Goal: Task Accomplishment & Management: Use online tool/utility

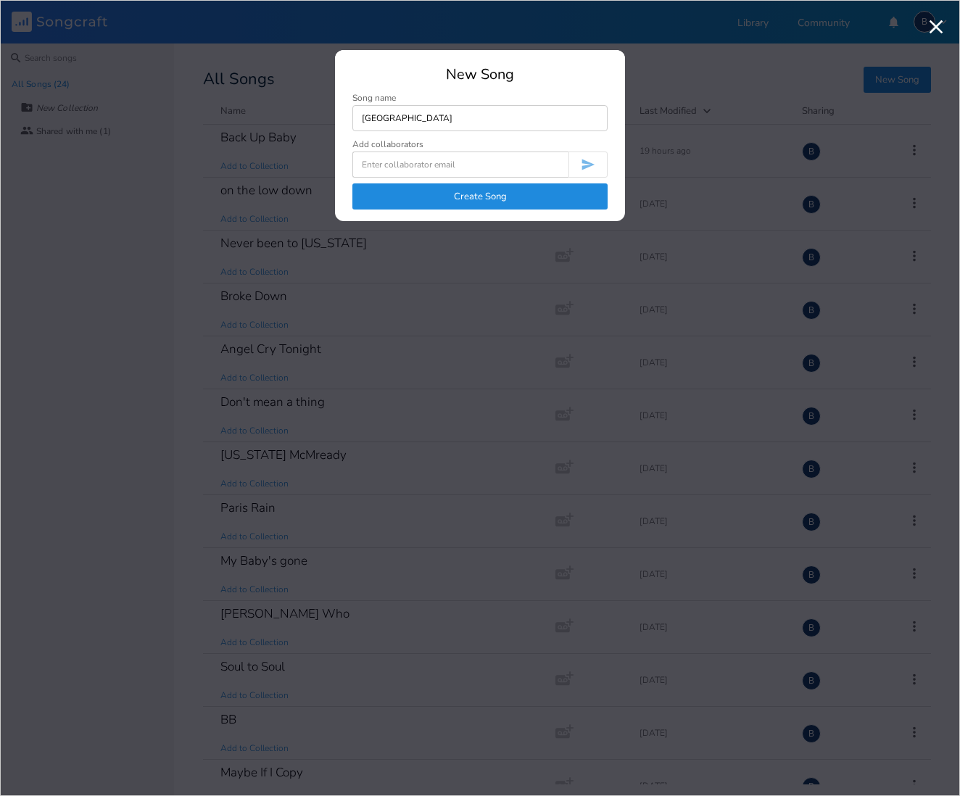
type input "[GEOGRAPHIC_DATA]"
click at [537, 191] on button "Create Song" at bounding box center [479, 196] width 255 height 26
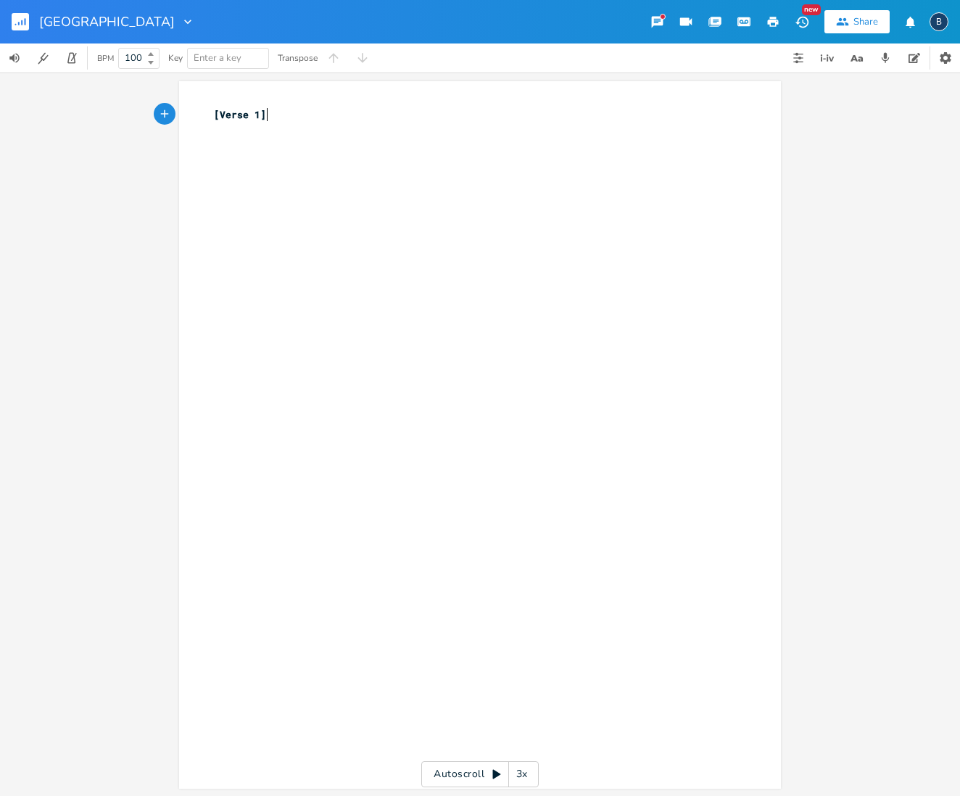
scroll to position [0, 1]
type textarea "[Verse 1]"
drag, startPoint x: 294, startPoint y: 124, endPoint x: 182, endPoint y: 102, distance: 113.8
click at [182, 102] on div "[Verse 1] x [Verse 1] ​" at bounding box center [480, 435] width 602 height 708
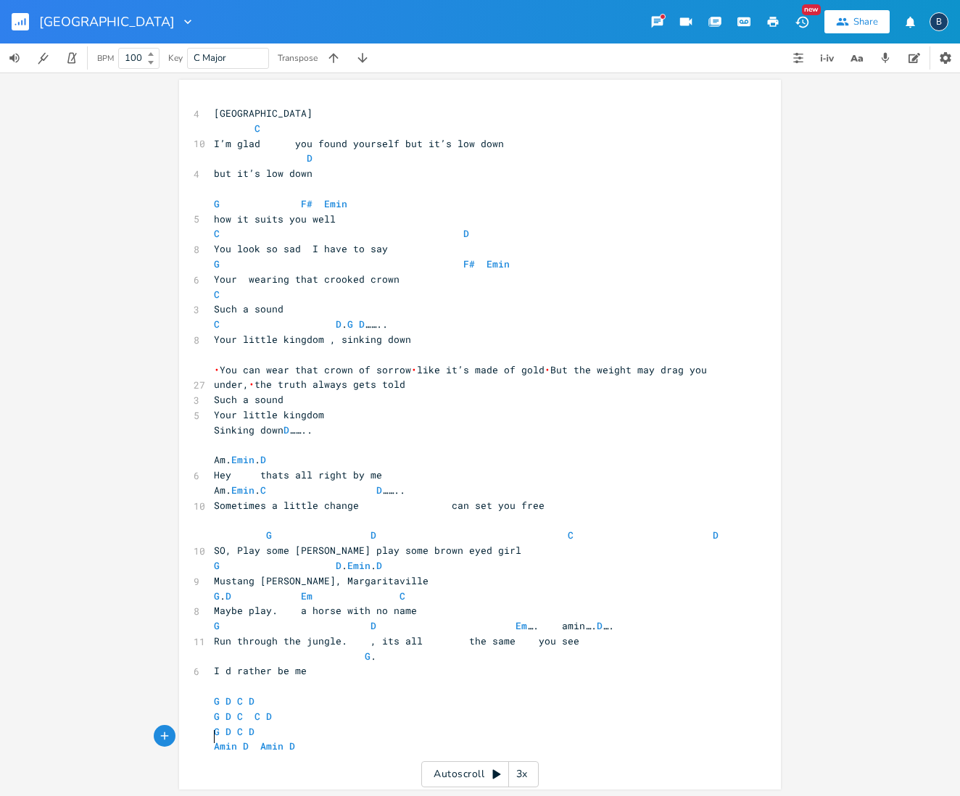
scroll to position [1, 1]
click at [305, 109] on pre "[GEOGRAPHIC_DATA]" at bounding box center [472, 113] width 523 height 15
type textarea "intro D"
click at [419, 96] on div "intro D x Little Kingdom intro D C 10 I’m glad you found yourself but it’s low …" at bounding box center [480, 435] width 602 height 710
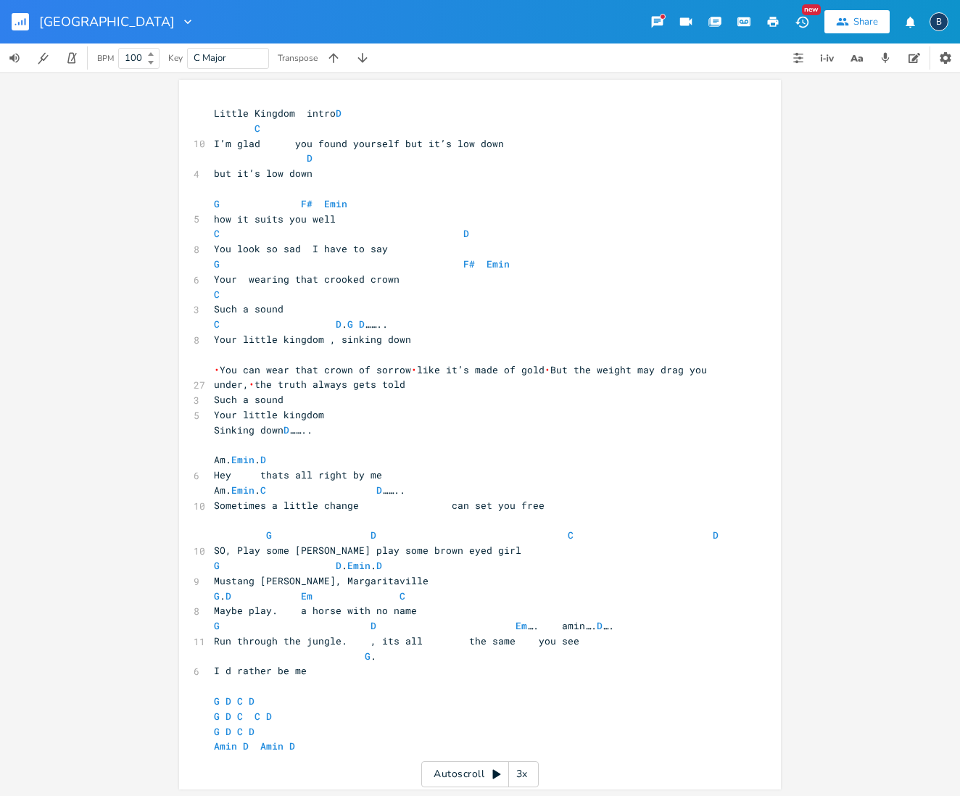
click at [251, 62] on span "C Major" at bounding box center [228, 59] width 69 height 20
click at [336, 57] on icon "button" at bounding box center [333, 58] width 15 height 15
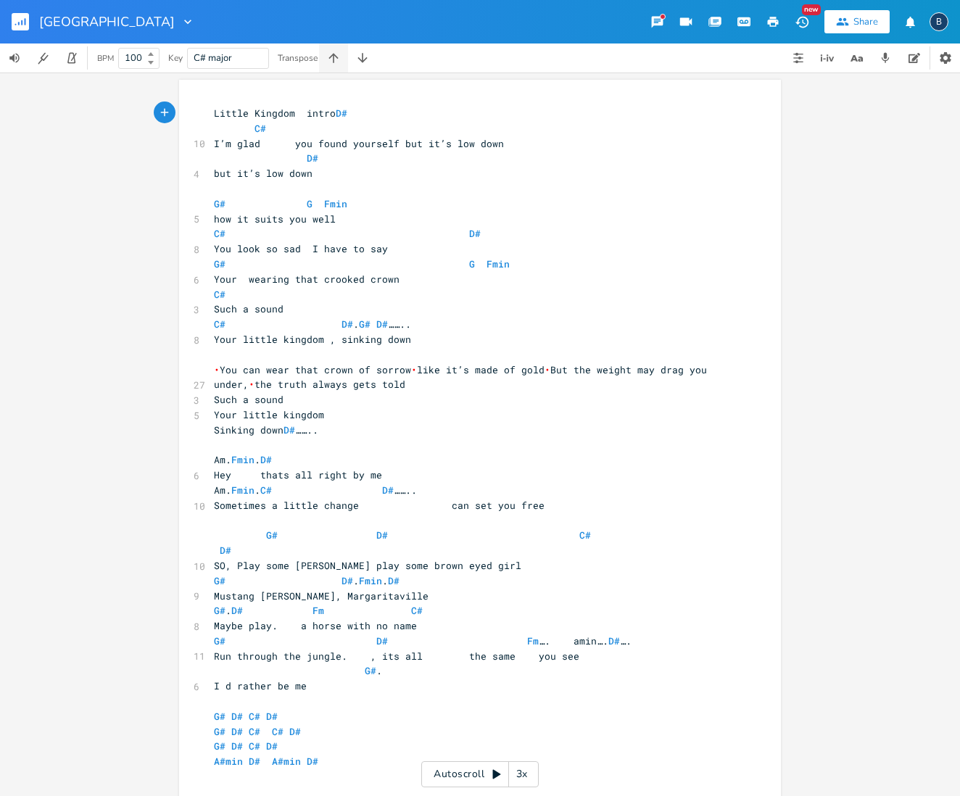
click at [336, 57] on icon "button" at bounding box center [333, 58] width 15 height 15
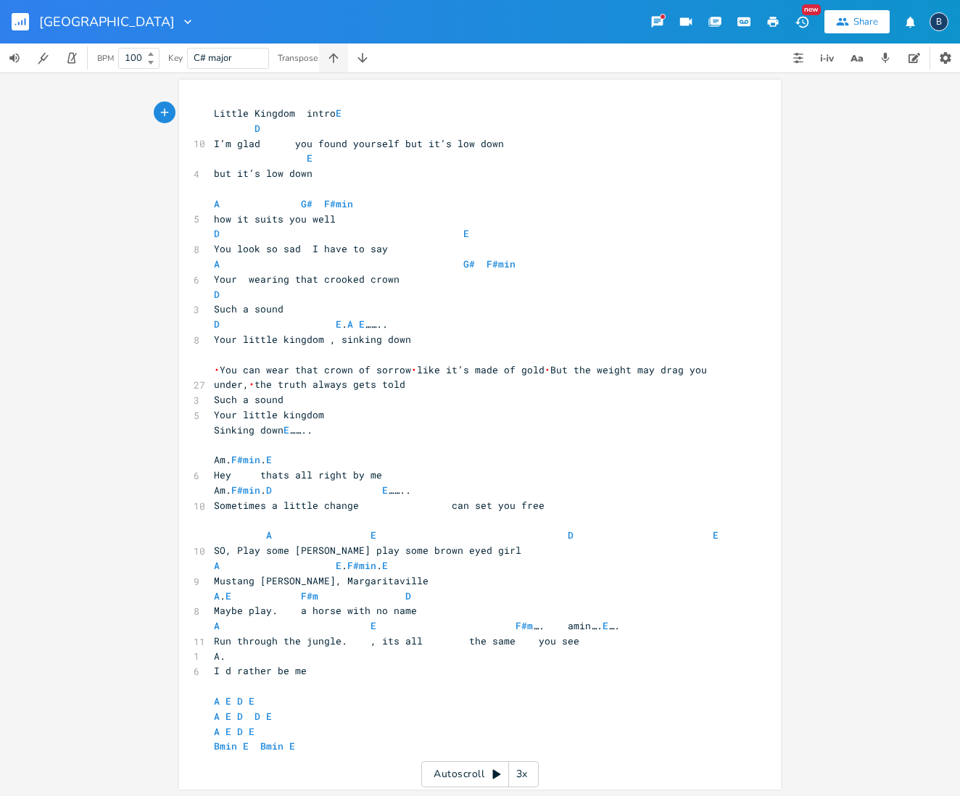
click at [336, 57] on icon "button" at bounding box center [333, 58] width 15 height 15
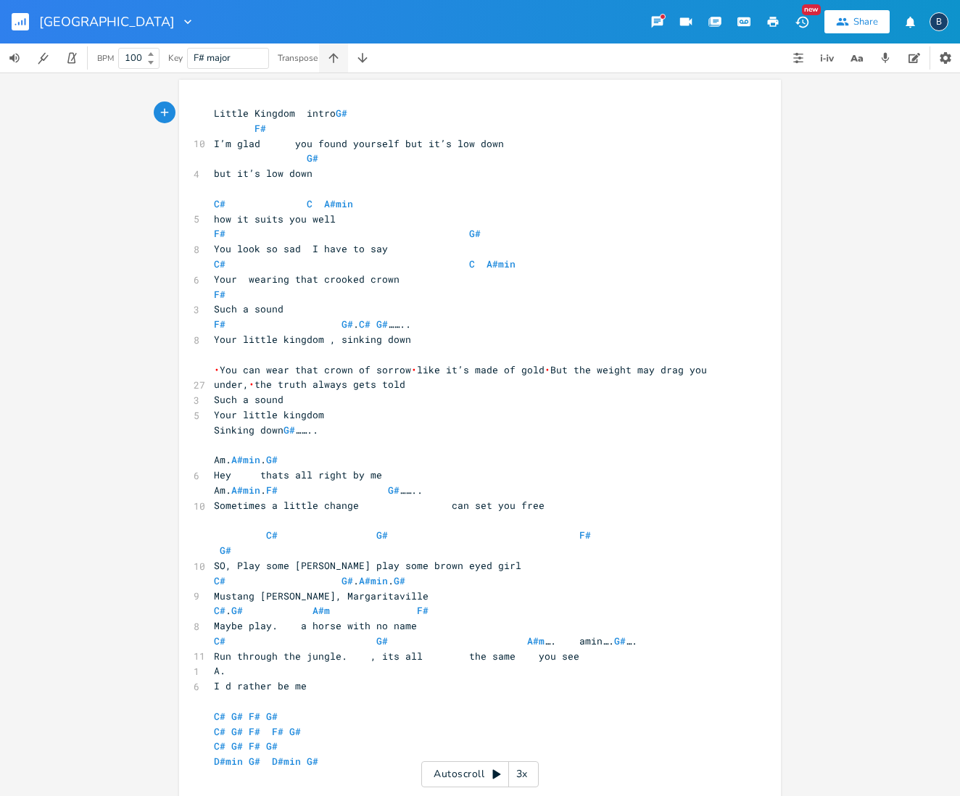
click at [336, 57] on icon "button" at bounding box center [333, 58] width 15 height 15
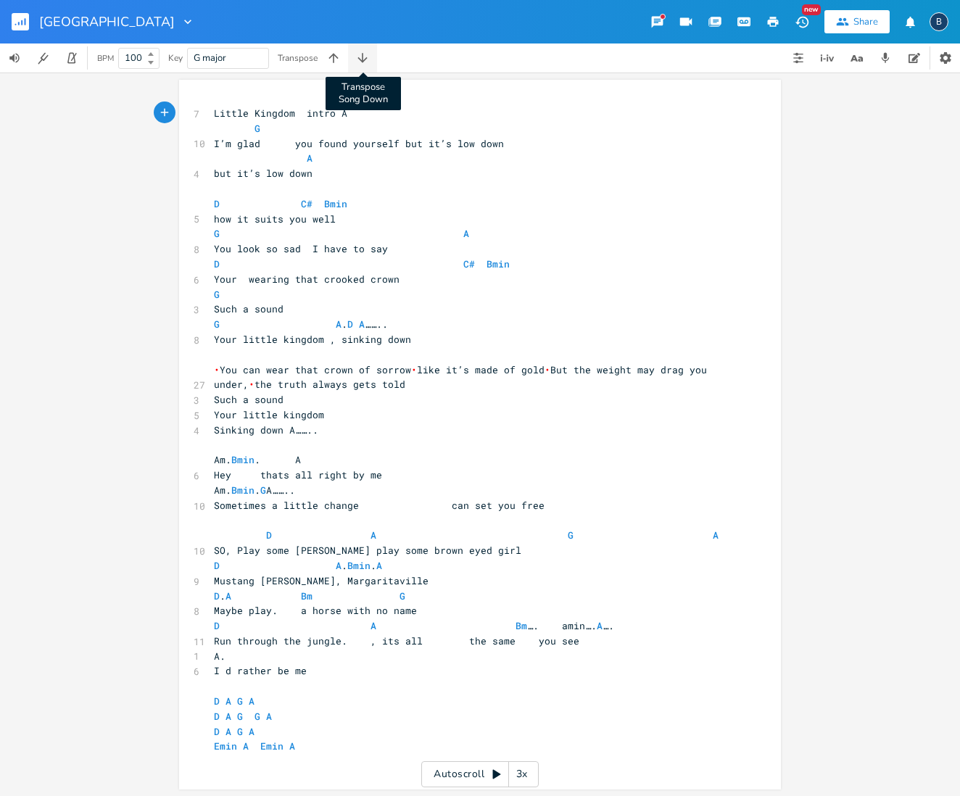
click at [357, 58] on icon "button" at bounding box center [362, 58] width 15 height 15
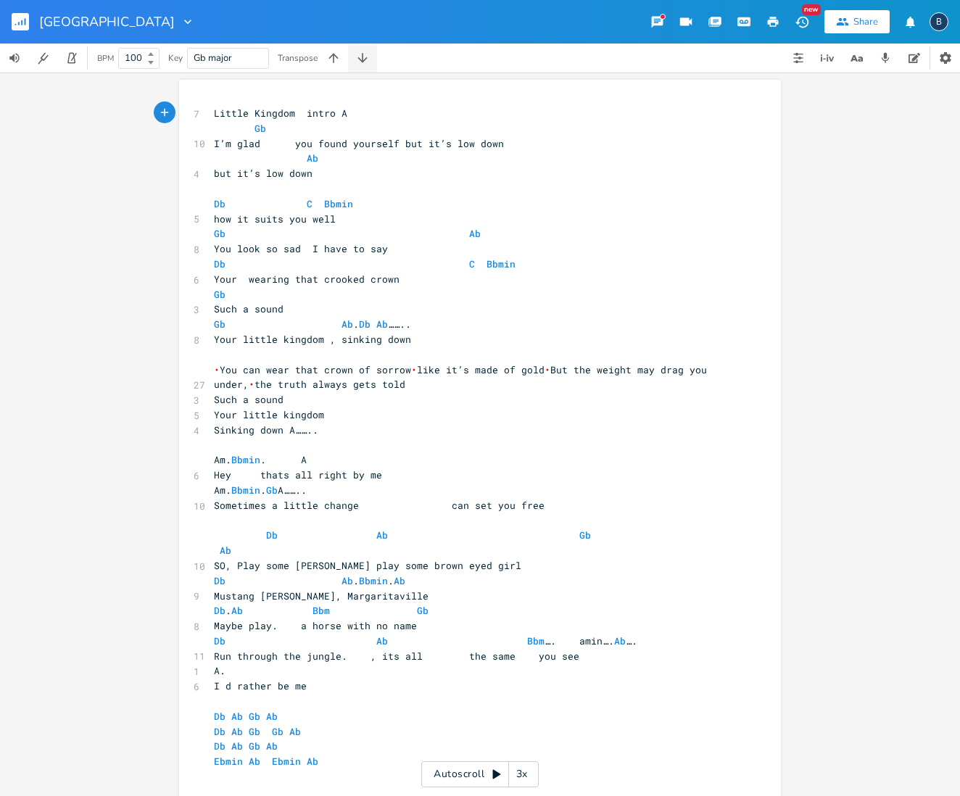
click at [357, 58] on icon "button" at bounding box center [362, 58] width 15 height 15
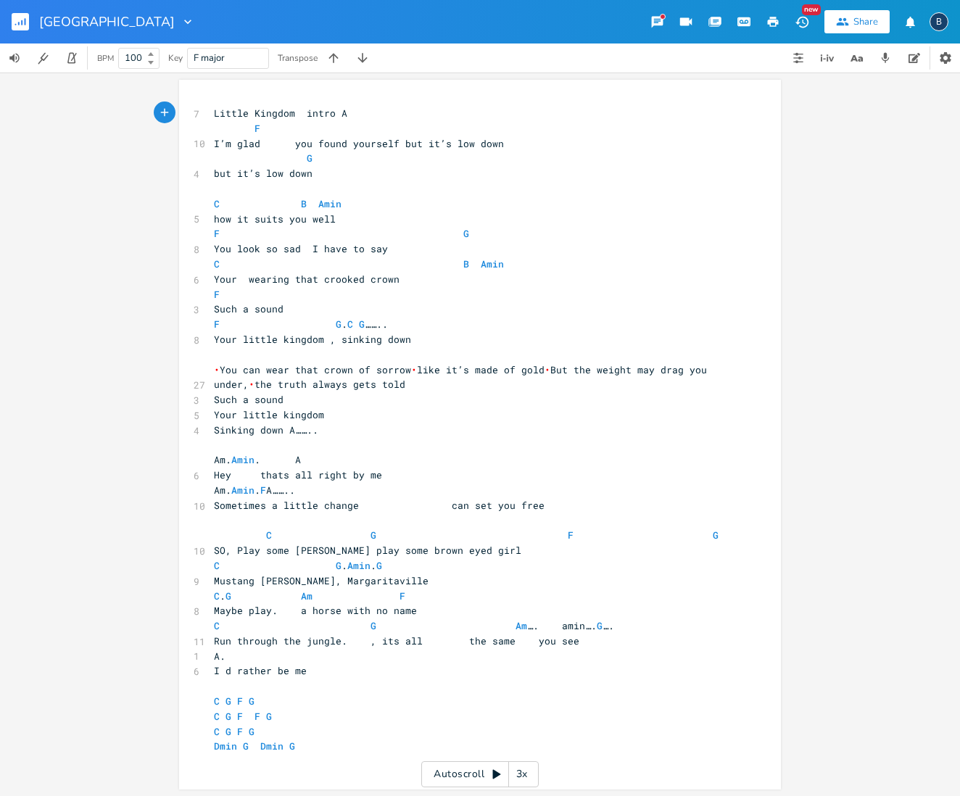
scroll to position [0, 1]
click at [342, 112] on pre "Little Kingdom intro A" at bounding box center [472, 113] width 523 height 15
click at [336, 58] on icon "button" at bounding box center [333, 58] width 15 height 15
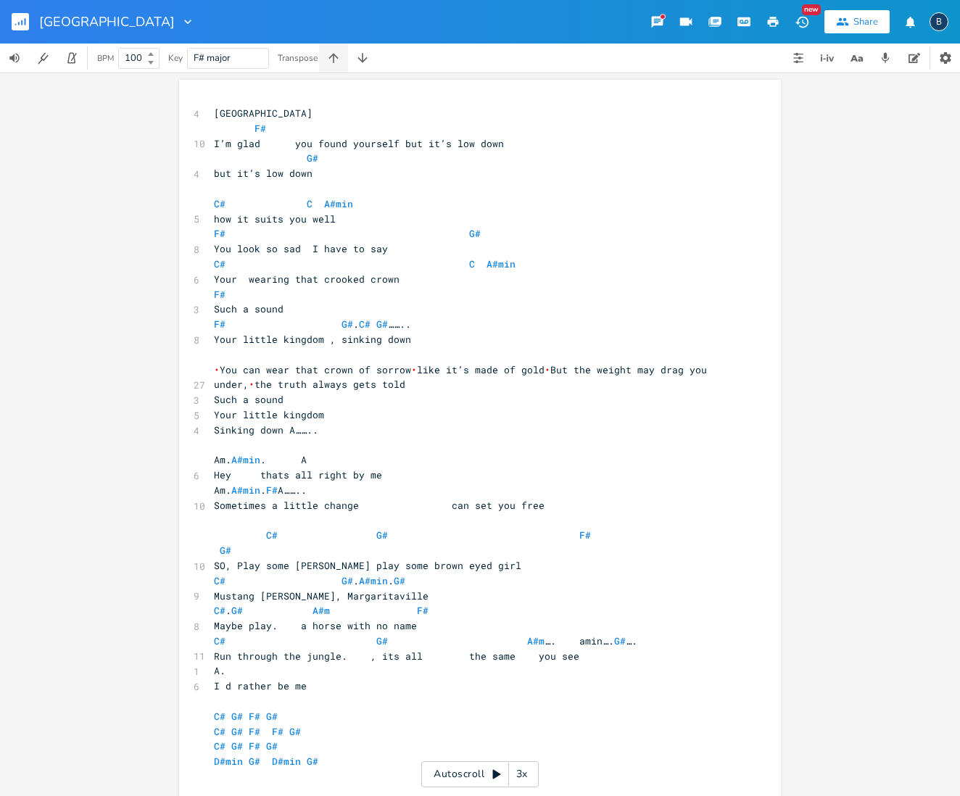
click at [336, 58] on icon "button" at bounding box center [333, 58] width 15 height 15
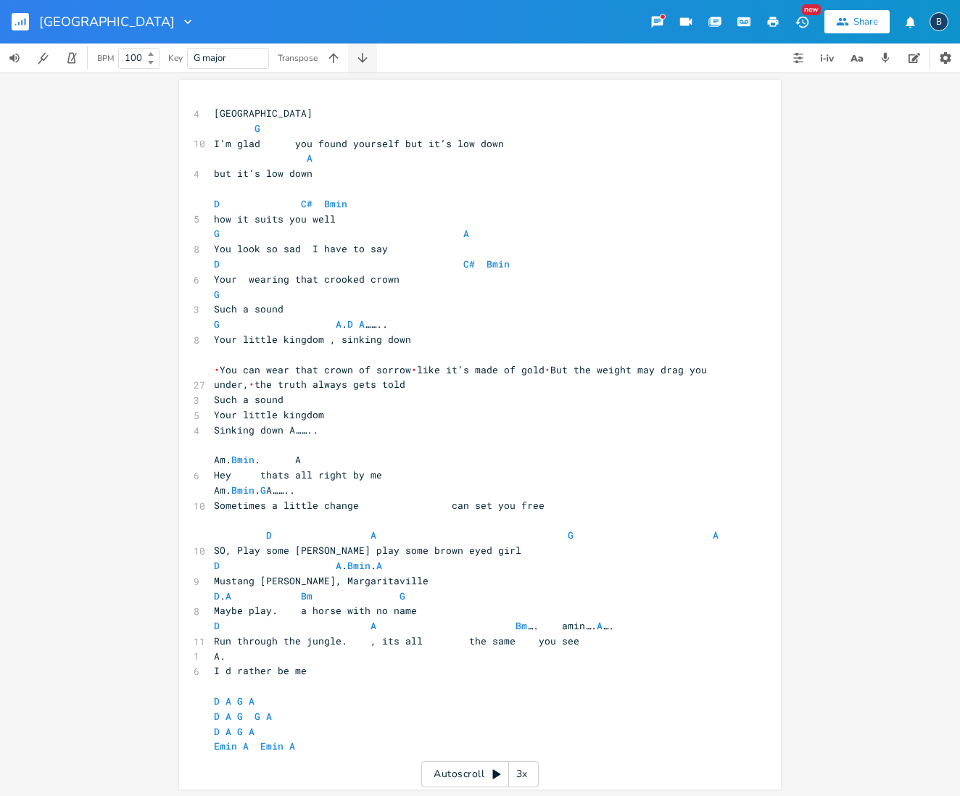
click at [365, 62] on icon "button" at bounding box center [362, 58] width 15 height 15
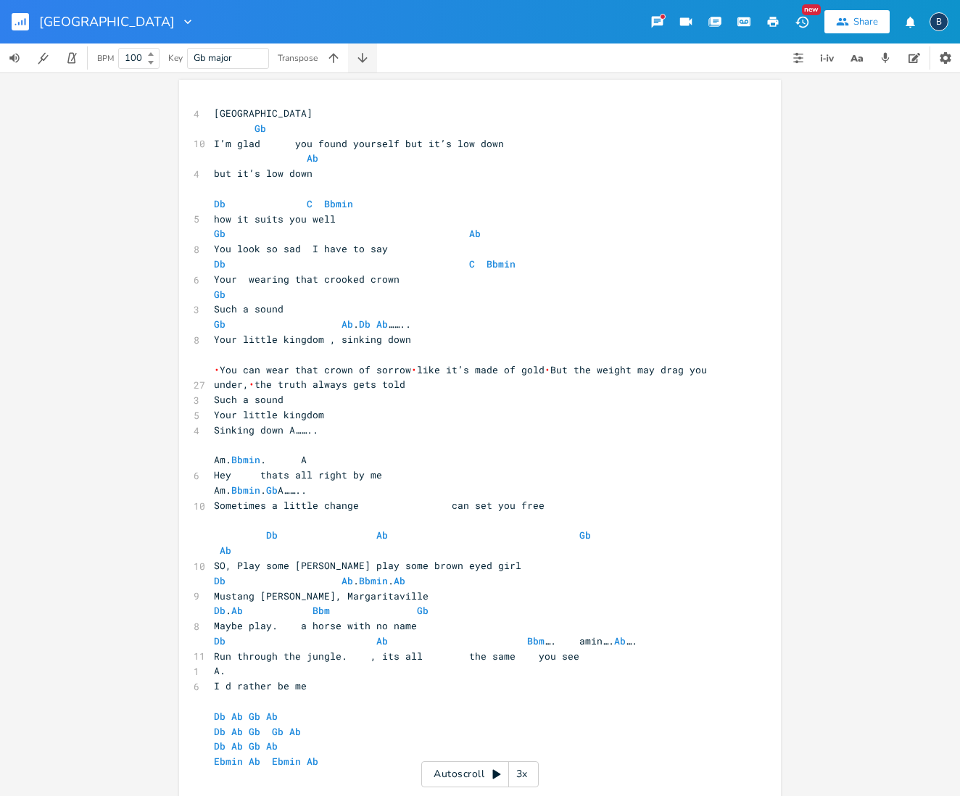
click at [365, 62] on icon "button" at bounding box center [362, 58] width 15 height 15
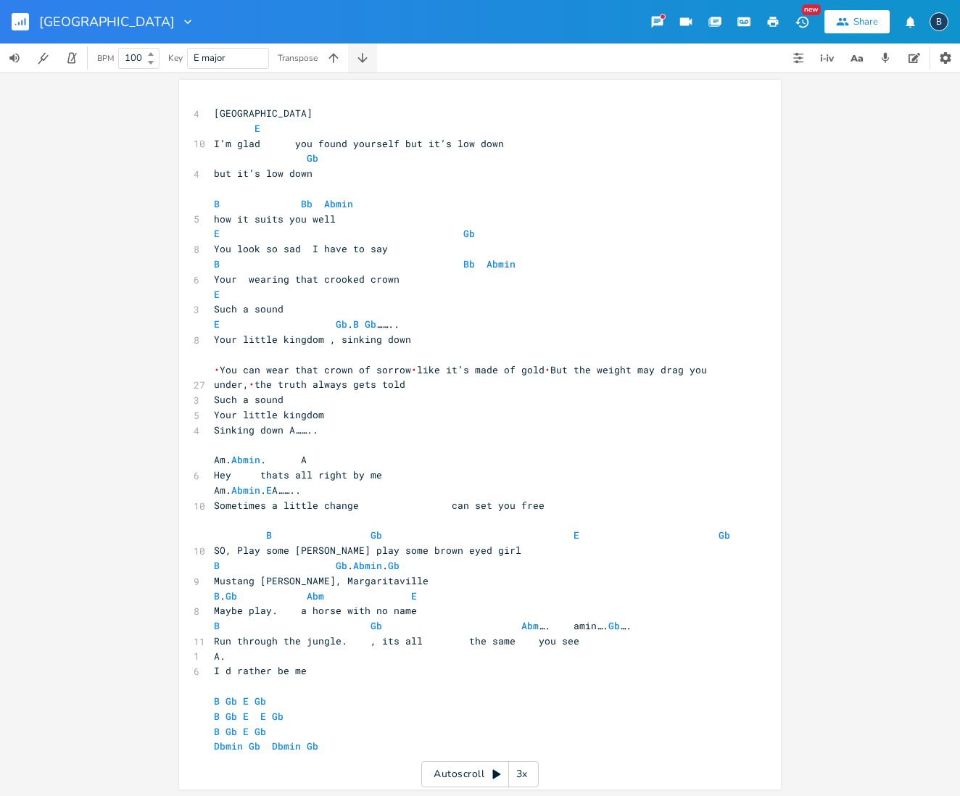
click at [365, 62] on icon "button" at bounding box center [362, 58] width 15 height 15
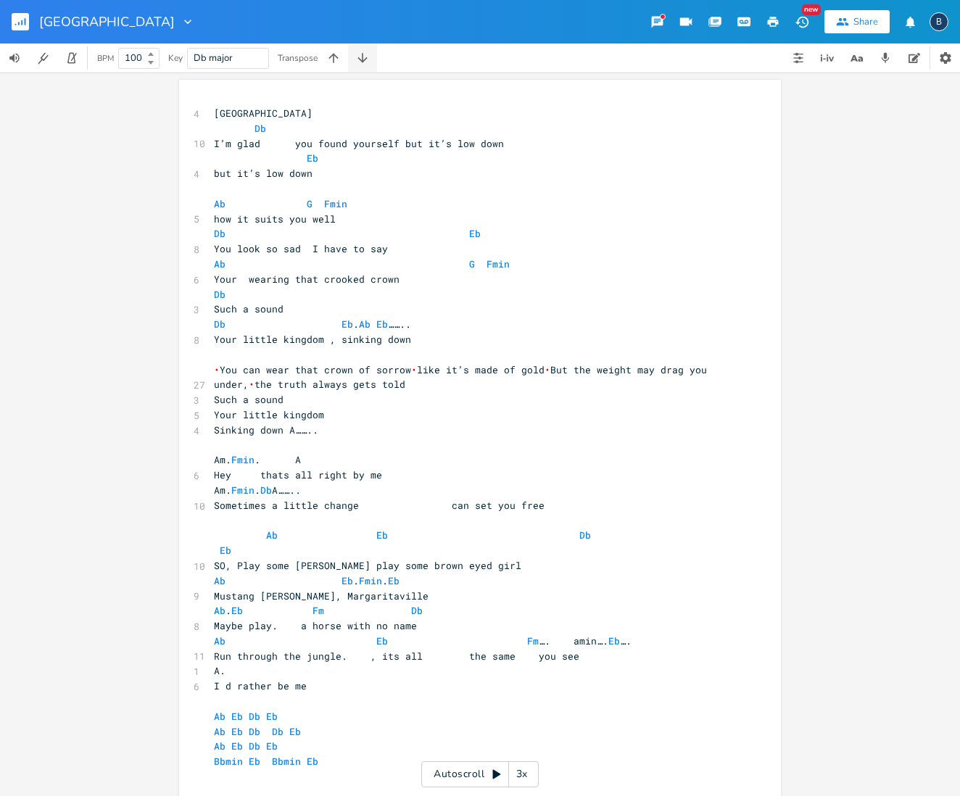
click at [365, 62] on icon "button" at bounding box center [362, 58] width 15 height 15
